Goal: Communication & Community: Answer question/provide support

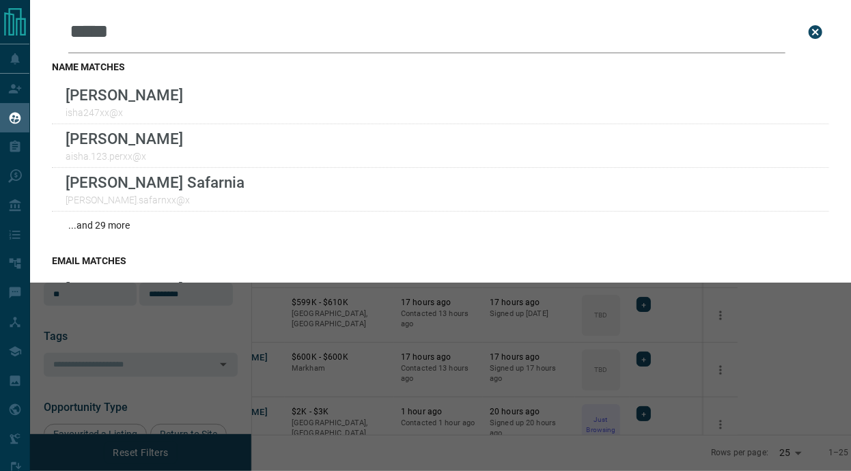
scroll to position [349, 582]
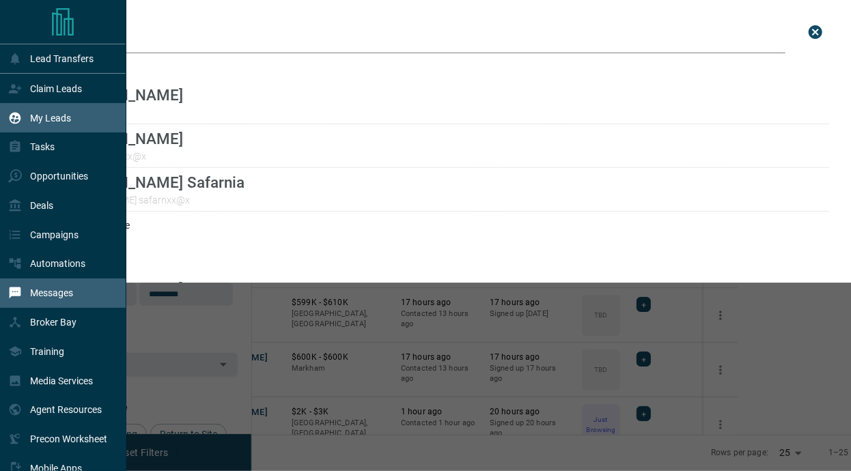
click at [54, 297] on p "Messages" at bounding box center [51, 293] width 43 height 11
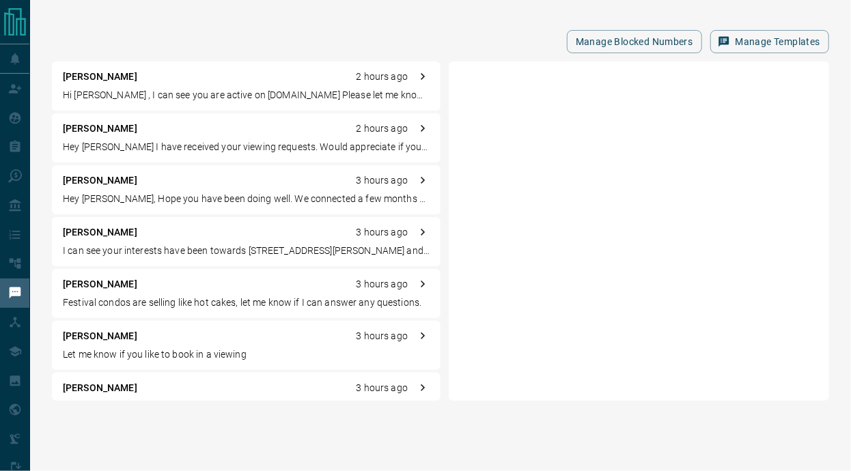
click at [262, 92] on p "Hi [PERSON_NAME] , I can see you are active on [DOMAIN_NAME] Please let me know…" at bounding box center [246, 95] width 367 height 14
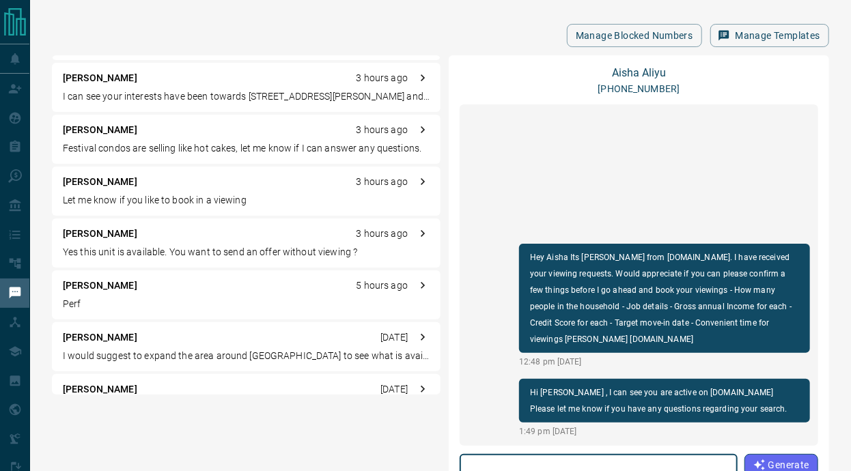
scroll to position [150, 0]
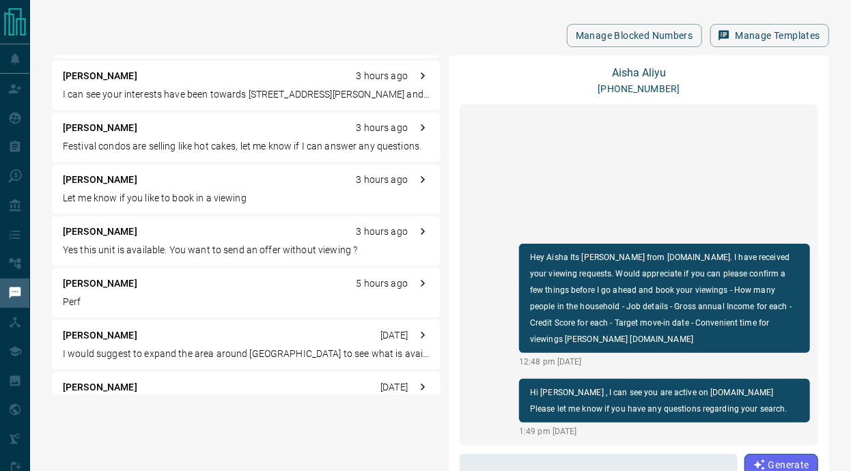
click at [150, 301] on p "Perf" at bounding box center [246, 302] width 367 height 14
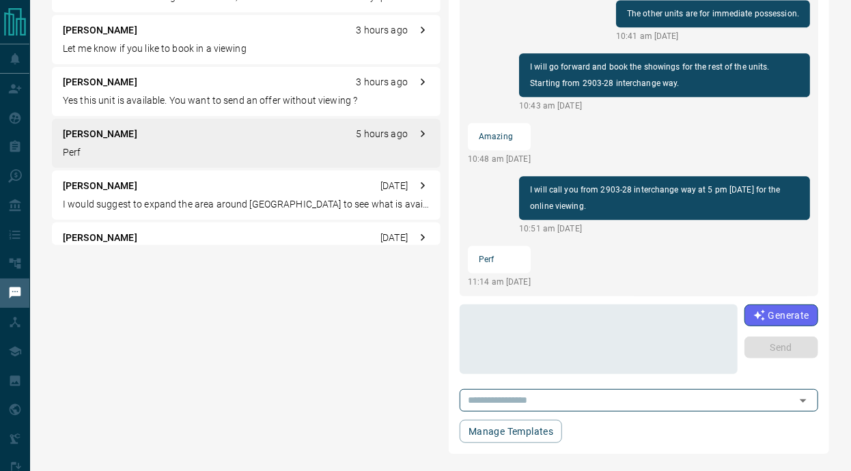
scroll to position [157, 0]
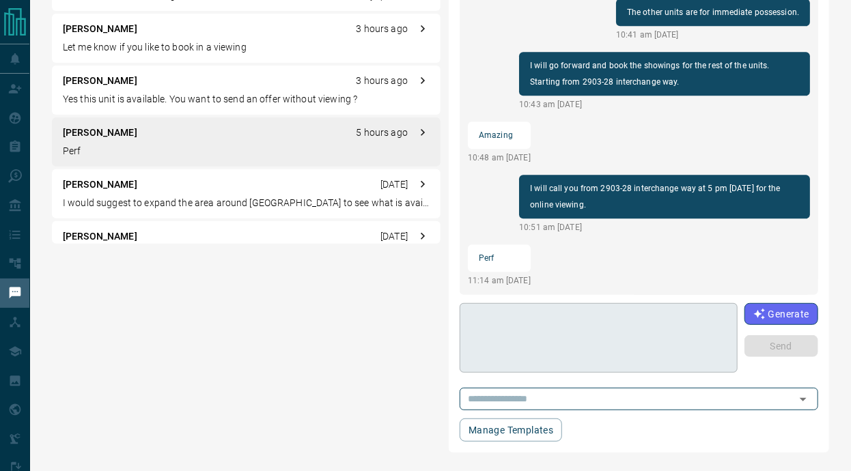
click at [583, 347] on textarea at bounding box center [598, 338] width 259 height 58
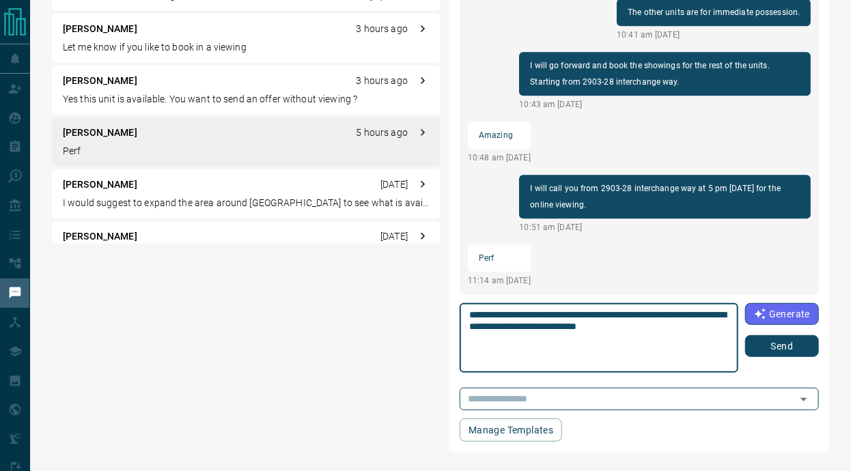
type textarea "**********"
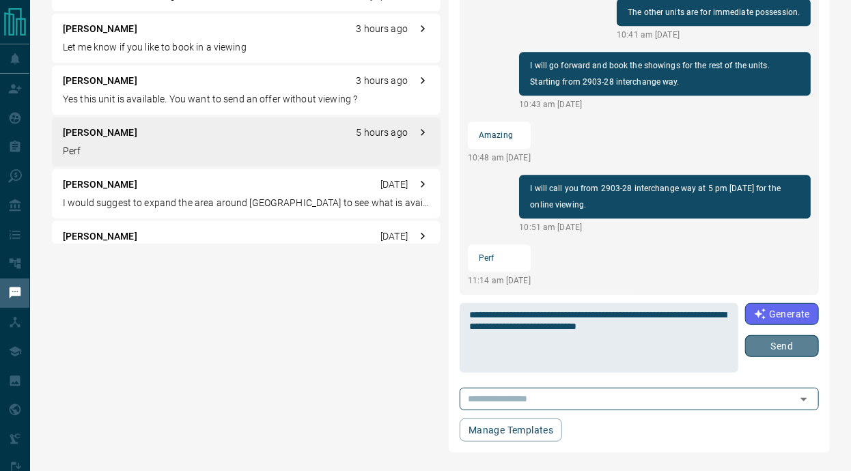
click at [792, 341] on button "Send" at bounding box center [782, 346] width 74 height 22
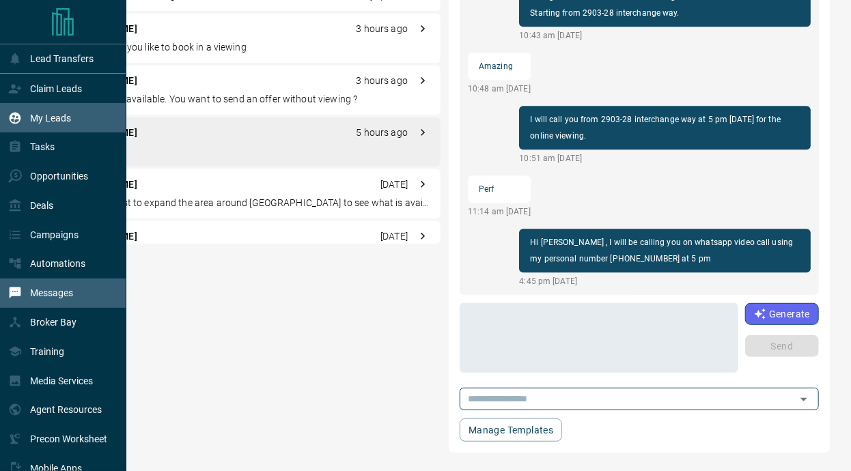
click at [46, 117] on p "My Leads" at bounding box center [50, 118] width 41 height 11
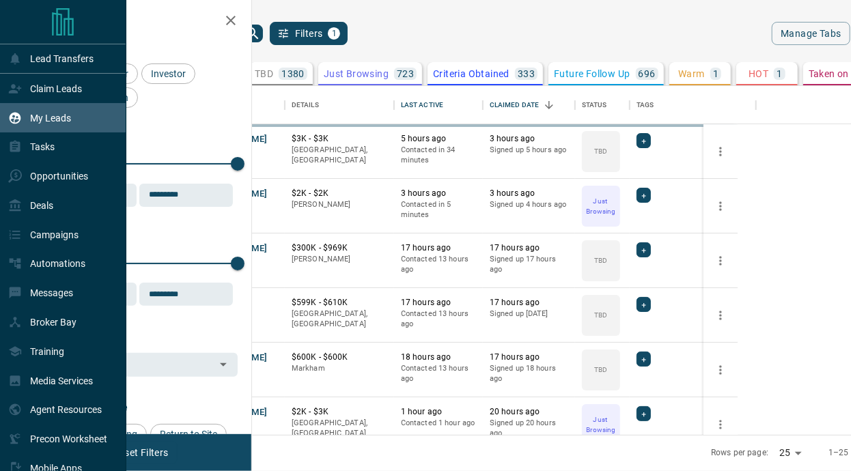
scroll to position [349, 582]
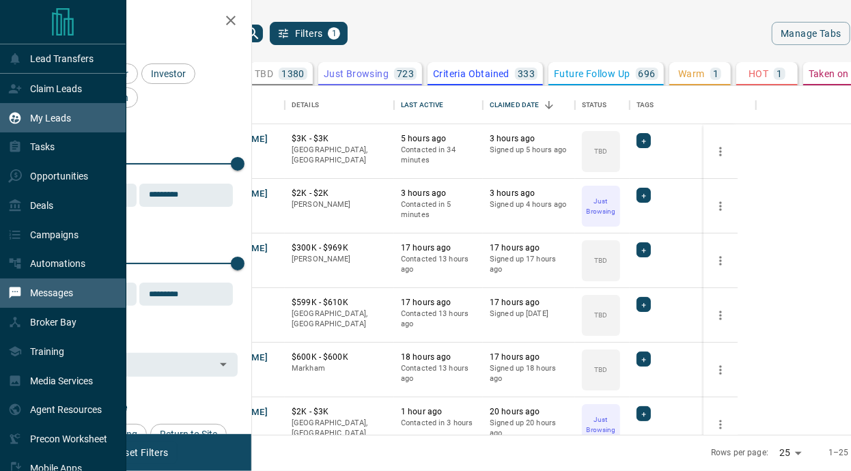
click at [44, 299] on p "Messages" at bounding box center [51, 293] width 43 height 11
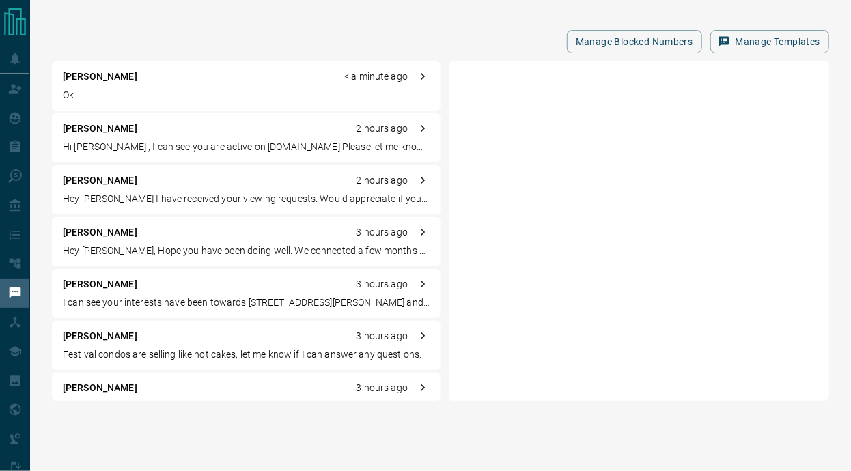
click at [242, 94] on p "Ok" at bounding box center [246, 95] width 367 height 14
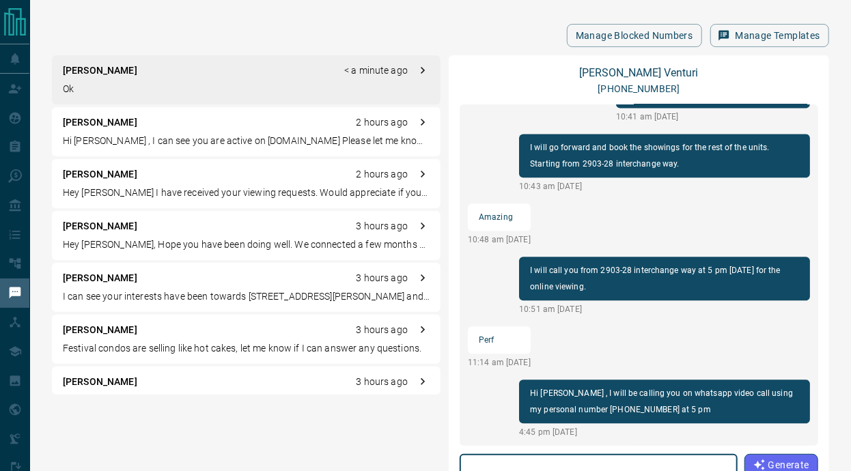
scroll to position [1394, 0]
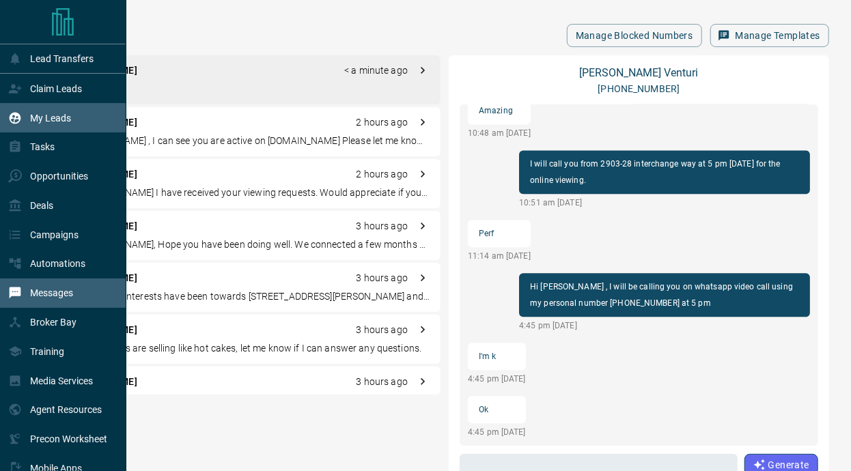
click at [57, 112] on div "My Leads" at bounding box center [39, 118] width 63 height 23
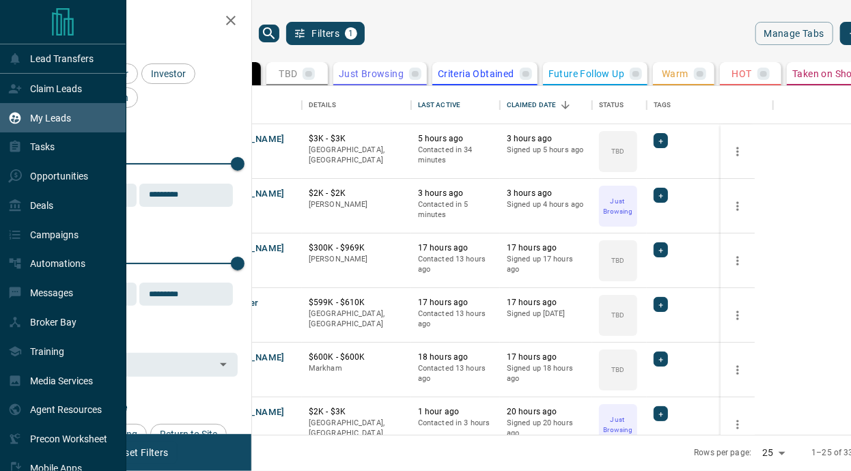
scroll to position [349, 582]
